Goal: Task Accomplishment & Management: Manage account settings

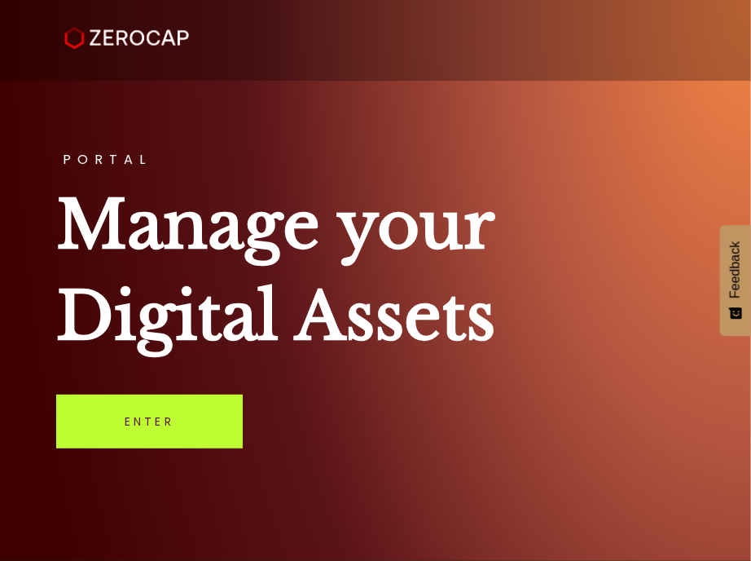
click at [197, 443] on link "Enter" at bounding box center [149, 421] width 187 height 54
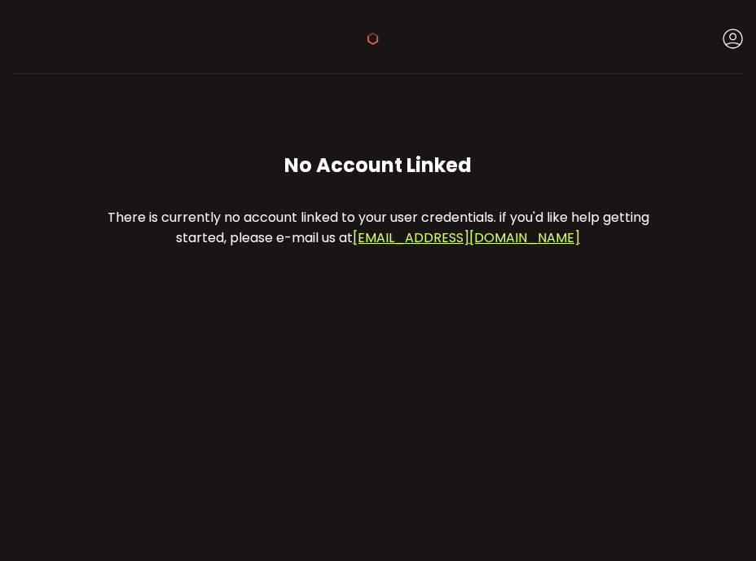
click at [659, 2] on div "Buy Power 0.00 Verify Your Identity Shariar Sarker Account Preferences Reportin…" at bounding box center [378, 36] width 730 height 73
click at [249, 100] on div "No Account Linked There is currently no account linked to your user credentials…" at bounding box center [378, 199] width 678 height 219
drag, startPoint x: 249, startPoint y: 100, endPoint x: 173, endPoint y: 136, distance: 84.6
click at [173, 136] on div "No Account Linked There is currently no account linked to your user credentials…" at bounding box center [378, 199] width 678 height 219
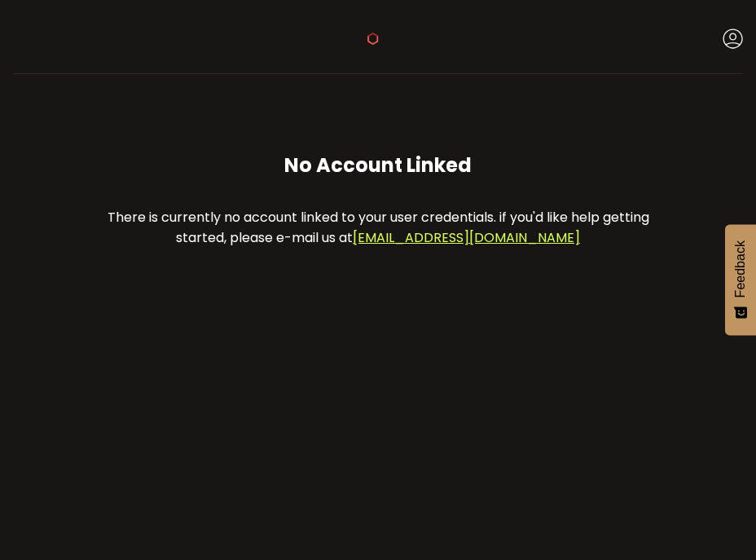
click at [368, 33] on icon at bounding box center [373, 39] width 12 height 12
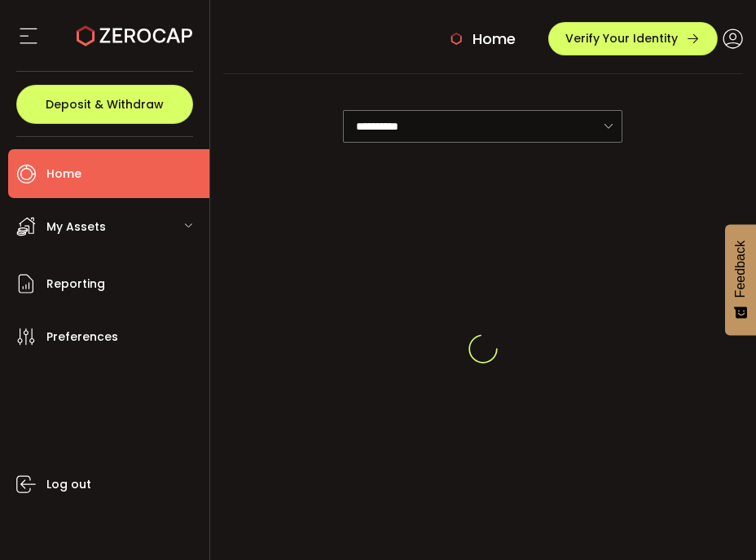
click at [155, 214] on div "My Assets" at bounding box center [108, 226] width 201 height 49
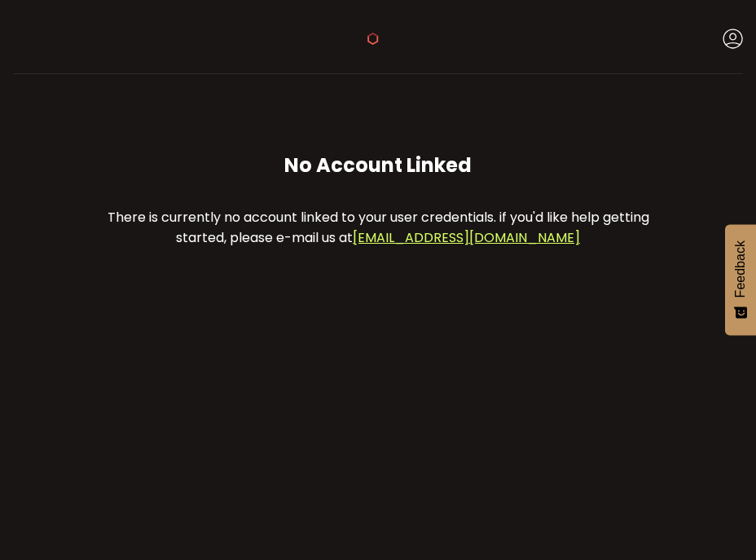
click at [372, 31] on div "Verify Your Identity [PERSON_NAME] Account Preferences Reporting Help Log out" at bounding box center [378, 39] width 730 height 24
click at [374, 35] on icon at bounding box center [373, 39] width 12 height 12
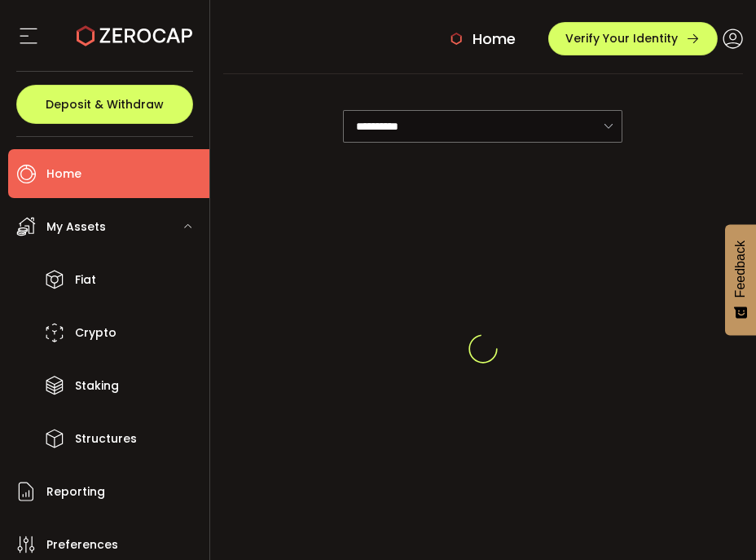
click at [374, 35] on div "Home Verify Your Identity" at bounding box center [483, 39] width 521 height 24
